Goal: Task Accomplishment & Management: Use online tool/utility

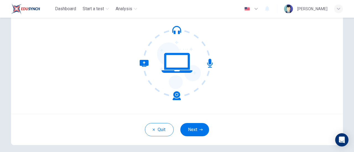
scroll to position [57, 0]
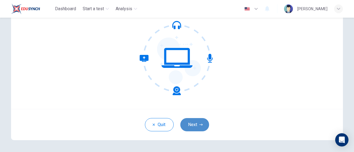
click at [192, 129] on button "Next" at bounding box center [194, 124] width 29 height 13
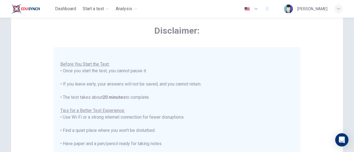
scroll to position [155, 0]
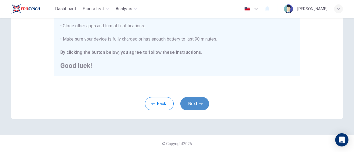
click at [190, 104] on button "Next" at bounding box center [194, 103] width 29 height 13
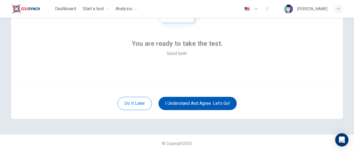
scroll to position [78, 0]
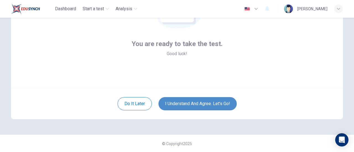
click at [190, 104] on button "I understand and agree. Let’s go!" at bounding box center [197, 103] width 78 height 13
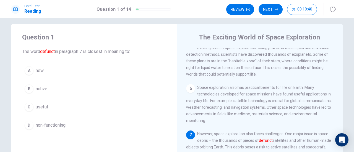
scroll to position [232, 0]
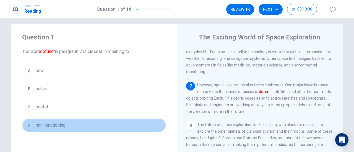
click at [106, 123] on button "D non-functioning" at bounding box center [94, 126] width 144 height 14
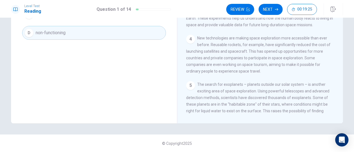
scroll to position [0, 0]
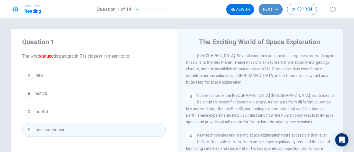
click at [276, 9] on icon "button" at bounding box center [276, 9] width 3 height 3
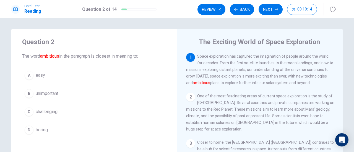
click at [87, 111] on button "C challenging" at bounding box center [94, 112] width 144 height 14
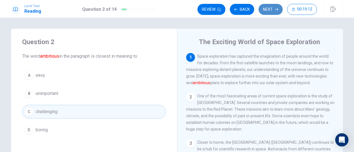
click at [265, 7] on button "Next" at bounding box center [270, 9] width 24 height 11
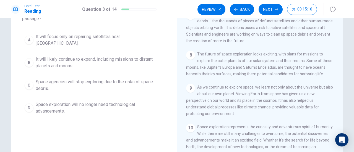
scroll to position [44, 0]
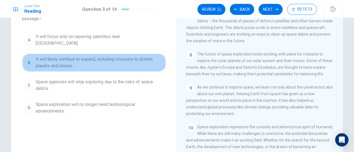
click at [81, 64] on span "It will likely continue to expand, including missions to distant planets and mo…" at bounding box center [100, 62] width 128 height 13
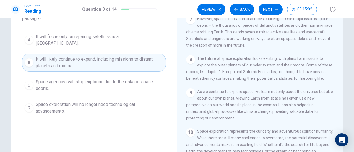
scroll to position [257, 0]
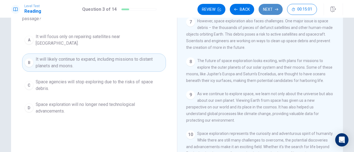
click at [266, 8] on button "Next" at bounding box center [270, 9] width 24 height 11
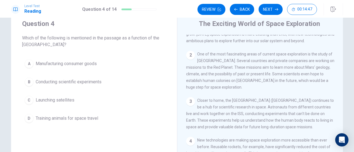
scroll to position [48, 0]
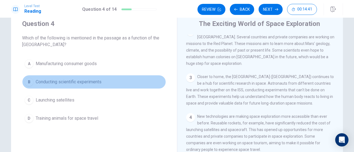
click at [93, 82] on span "Conducting scientific experiments" at bounding box center [69, 82] width 66 height 7
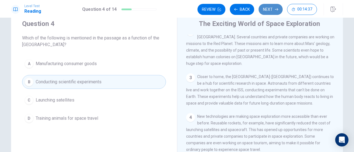
click at [276, 8] on icon "button" at bounding box center [276, 9] width 3 height 3
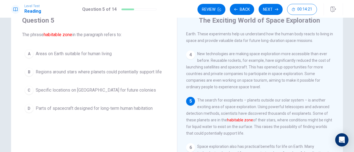
scroll to position [22, 0]
click at [143, 74] on span "Regions around stars where planets could potentially support life" at bounding box center [99, 72] width 126 height 7
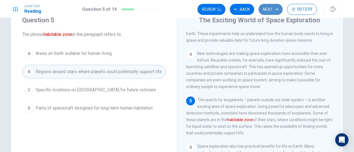
click at [267, 13] on button "Next" at bounding box center [270, 9] width 24 height 11
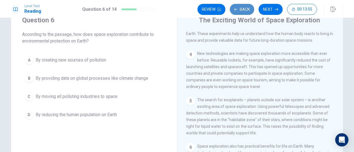
click at [242, 7] on button "Back" at bounding box center [242, 9] width 24 height 11
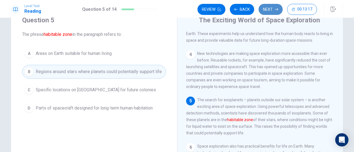
click at [269, 12] on button "Next" at bounding box center [270, 9] width 24 height 11
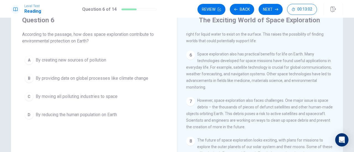
scroll to position [195, 0]
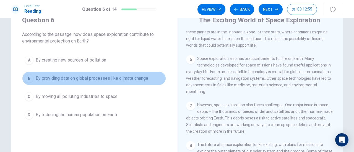
click at [147, 78] on span "By providing data on global processes like climate change" at bounding box center [92, 78] width 113 height 7
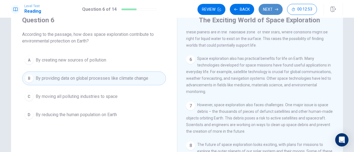
click at [267, 10] on button "Next" at bounding box center [270, 9] width 24 height 11
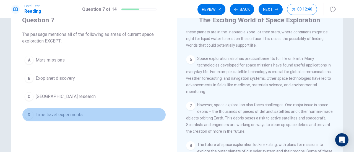
click at [92, 115] on button "D Time travel experiments" at bounding box center [94, 115] width 144 height 14
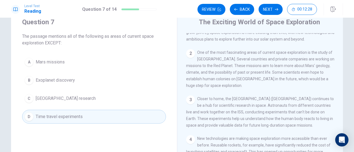
scroll to position [23, 0]
drag, startPoint x: 268, startPoint y: 16, endPoint x: 267, endPoint y: 9, distance: 6.7
click at [267, 9] on div "Level Test Reading Question 7 of 14 Review Back Next 00:12:27" at bounding box center [177, 9] width 354 height 18
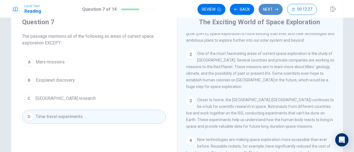
click at [267, 9] on button "Next" at bounding box center [270, 9] width 24 height 11
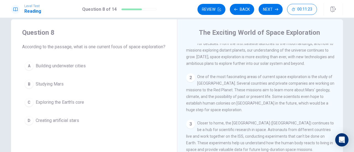
scroll to position [11, 0]
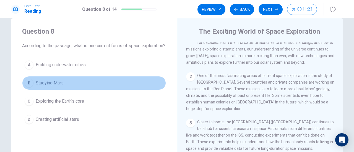
click at [85, 85] on button "B Studying Mars" at bounding box center [94, 83] width 144 height 14
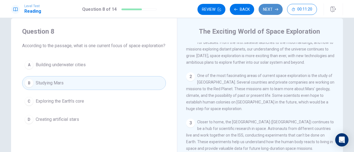
click at [269, 7] on button "Next" at bounding box center [270, 9] width 24 height 11
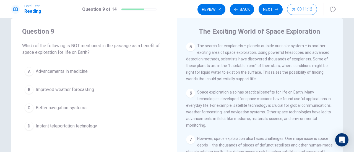
scroll to position [181, 0]
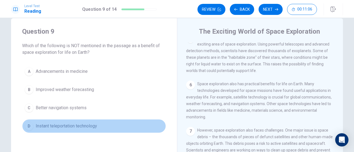
click at [101, 127] on button "D Instant teleportation technology" at bounding box center [94, 126] width 144 height 14
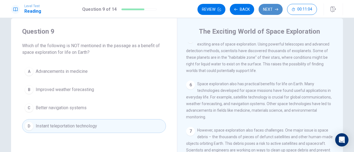
click at [266, 11] on button "Next" at bounding box center [270, 9] width 24 height 11
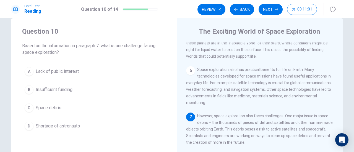
scroll to position [254, 0]
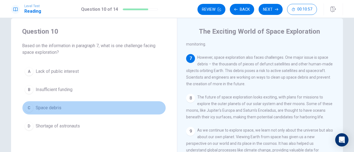
click at [83, 111] on button "C Space debris" at bounding box center [94, 108] width 144 height 14
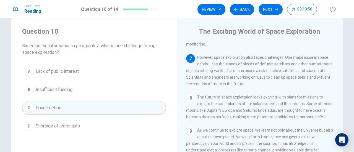
click at [270, 2] on div "Level Test Reading Question 10 of 14 Review Back Next 00:10:56" at bounding box center [177, 9] width 354 height 18
click at [272, 6] on button "Next" at bounding box center [270, 9] width 24 height 11
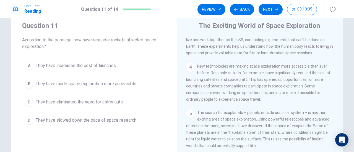
scroll to position [28, 0]
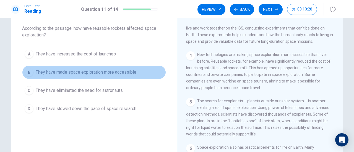
click at [132, 76] on button "B They have made space exploration more accessible" at bounding box center [94, 73] width 144 height 14
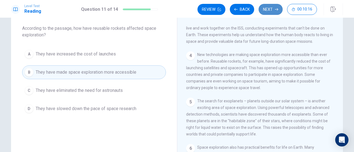
click at [265, 8] on button "Next" at bounding box center [270, 9] width 24 height 11
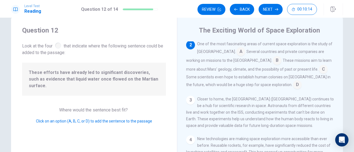
scroll to position [13, 0]
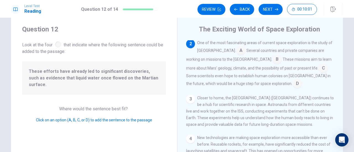
click at [293, 84] on input at bounding box center [297, 84] width 9 height 9
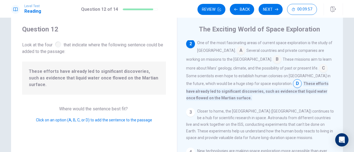
click at [319, 67] on input at bounding box center [323, 68] width 9 height 9
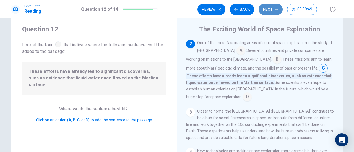
click at [273, 11] on button "Next" at bounding box center [270, 9] width 24 height 11
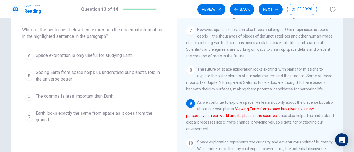
scroll to position [27, 0]
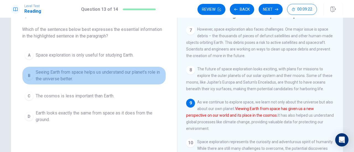
click at [114, 73] on span "Seeing Earth from space helps us understand our planet's role in the universe b…" at bounding box center [100, 75] width 128 height 13
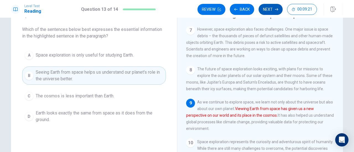
click at [266, 12] on button "Next" at bounding box center [270, 9] width 24 height 11
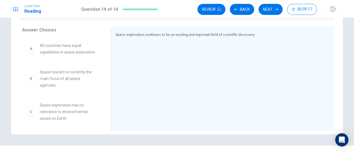
scroll to position [89, 0]
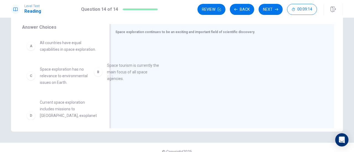
drag, startPoint x: 82, startPoint y: 84, endPoint x: 166, endPoint y: 67, distance: 85.7
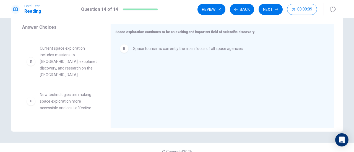
scroll to position [54, 0]
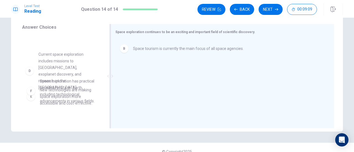
drag, startPoint x: 67, startPoint y: 66, endPoint x: 157, endPoint y: 68, distance: 90.1
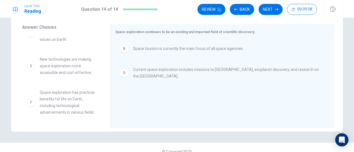
scroll to position [50, 0]
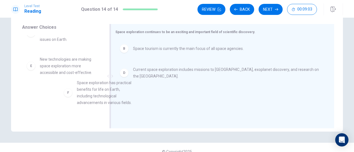
drag, startPoint x: 74, startPoint y: 99, endPoint x: 177, endPoint y: 74, distance: 106.0
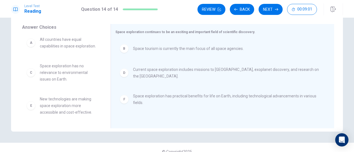
scroll to position [0, 0]
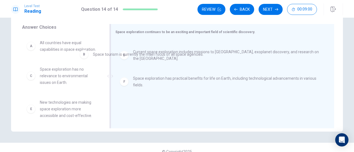
drag, startPoint x: 144, startPoint y: 49, endPoint x: 9, endPoint y: 69, distance: 136.6
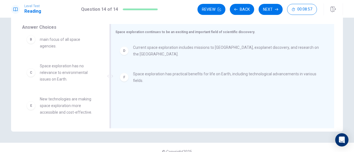
scroll to position [96, 0]
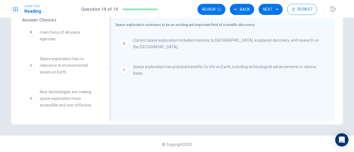
drag, startPoint x: 66, startPoint y: 87, endPoint x: 68, endPoint y: 100, distance: 13.5
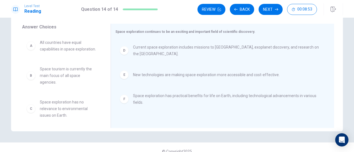
scroll to position [89, 0]
click at [275, 9] on button "Next" at bounding box center [270, 9] width 24 height 11
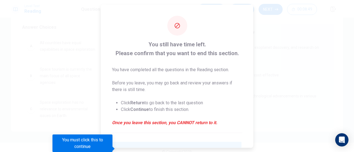
scroll to position [54, 0]
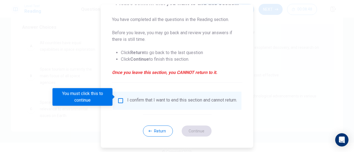
click at [120, 98] on input "You must click this to continue" at bounding box center [120, 101] width 7 height 7
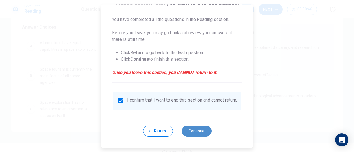
click at [190, 127] on button "Continue" at bounding box center [196, 131] width 30 height 11
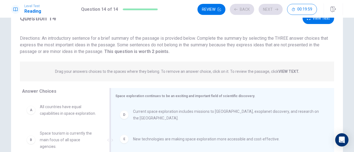
scroll to position [17, 0]
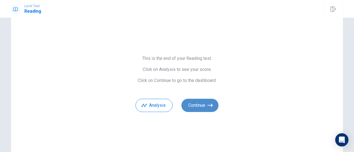
click at [190, 104] on button "Continue" at bounding box center [199, 105] width 37 height 13
